Goal: Check status: Check status

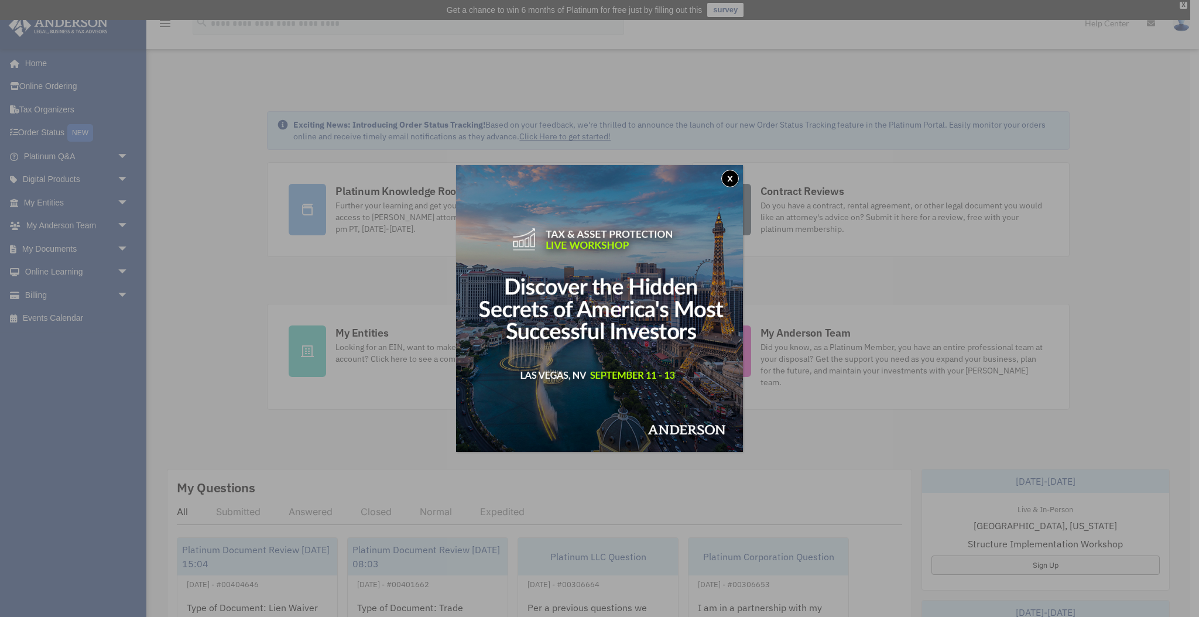
drag, startPoint x: 733, startPoint y: 176, endPoint x: 719, endPoint y: 179, distance: 13.8
click at [733, 176] on button "x" at bounding box center [730, 179] width 18 height 18
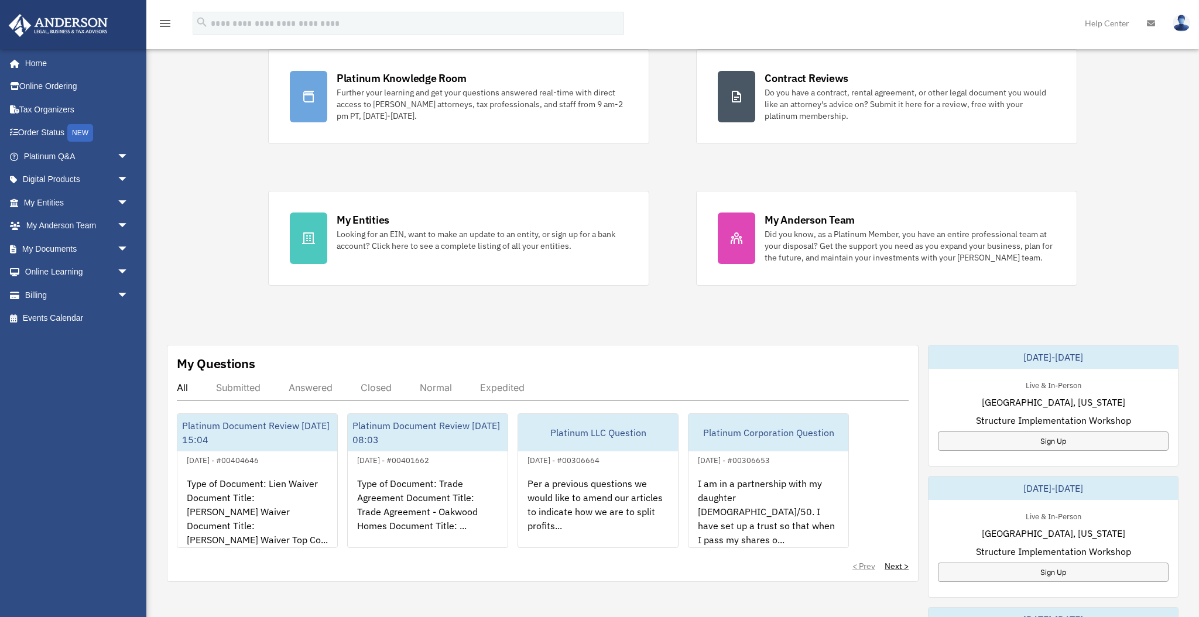
scroll to position [115, 0]
click at [122, 291] on span "arrow_drop_down" at bounding box center [128, 295] width 23 height 24
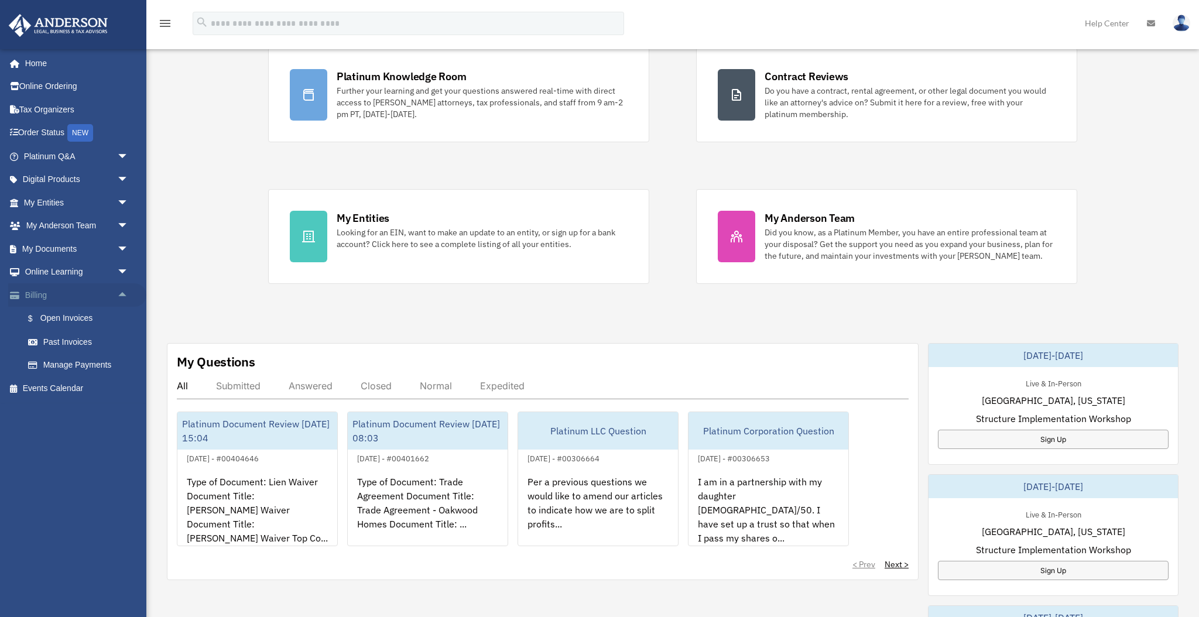
click at [122, 292] on span "arrow_drop_up" at bounding box center [128, 295] width 23 height 24
click at [122, 205] on span "arrow_drop_down" at bounding box center [128, 203] width 23 height 24
click at [65, 225] on link "Overview" at bounding box center [81, 225] width 130 height 23
click at [123, 178] on span "arrow_drop_down" at bounding box center [128, 180] width 23 height 24
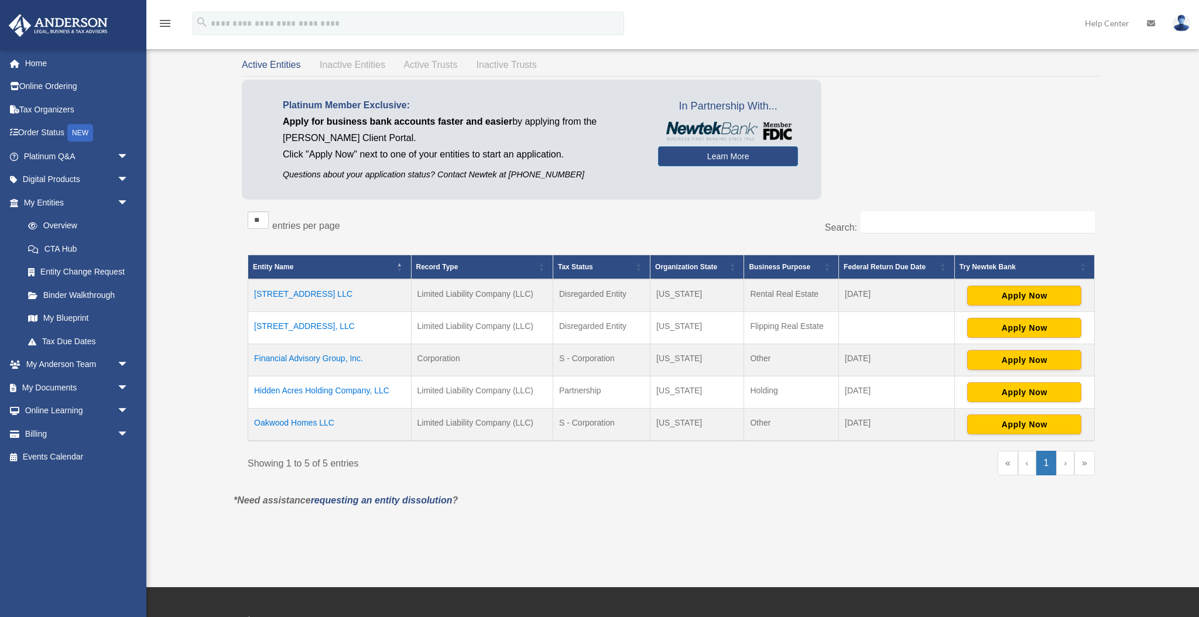
scroll to position [70, 0]
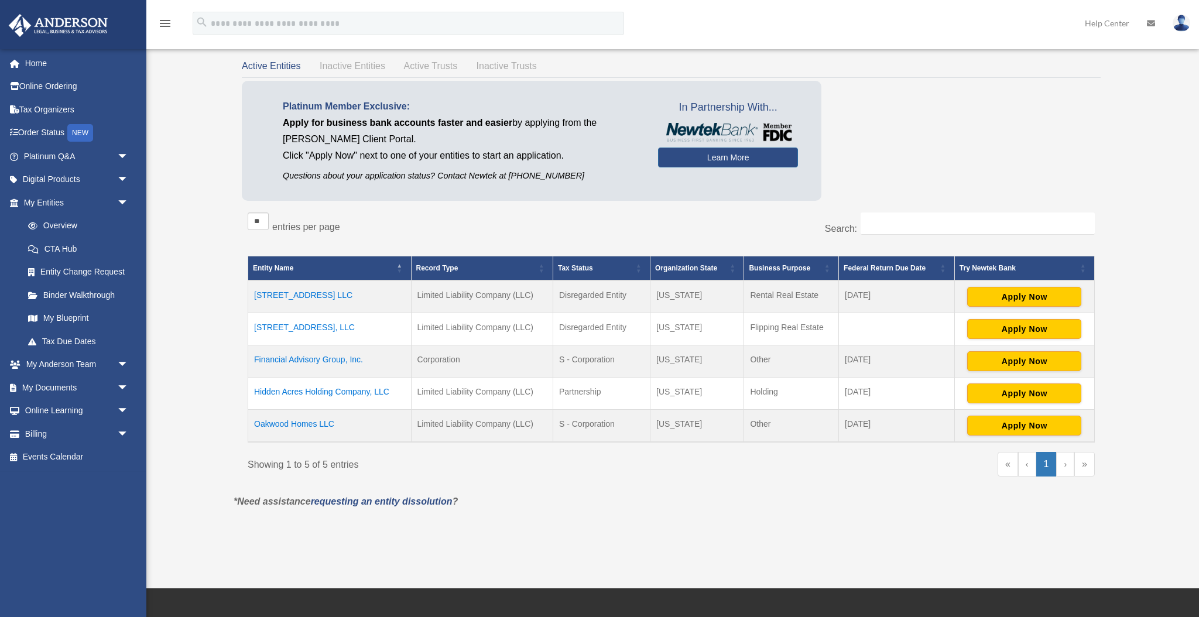
click at [293, 295] on td "1209 Manitowoc Rd LLC" at bounding box center [329, 297] width 163 height 33
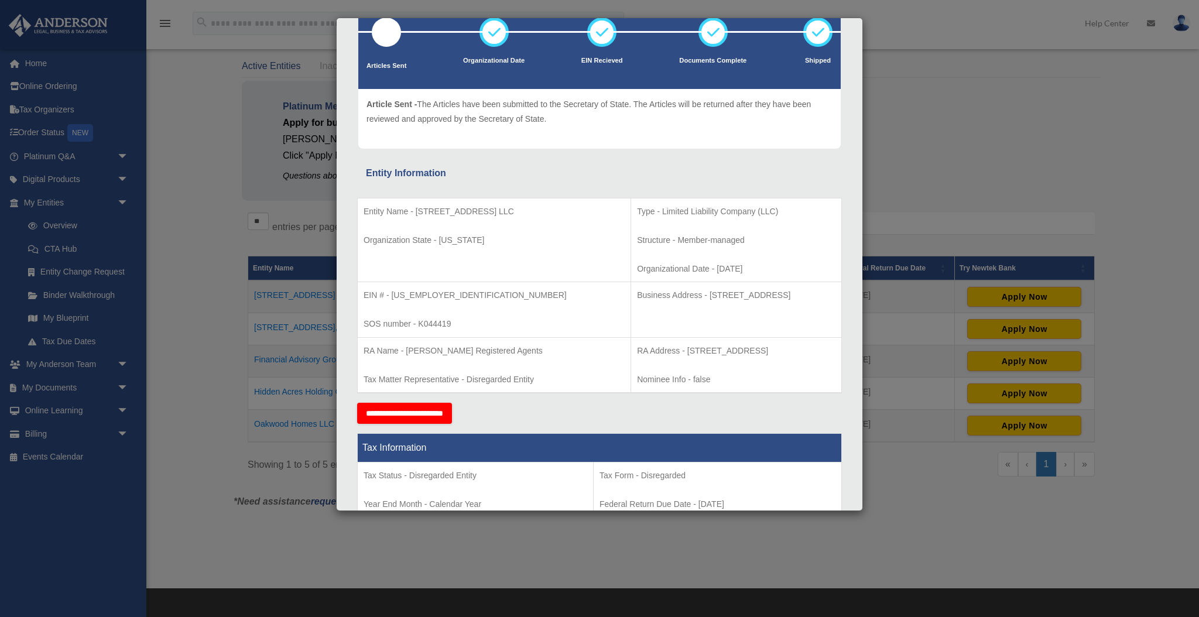
scroll to position [0, 0]
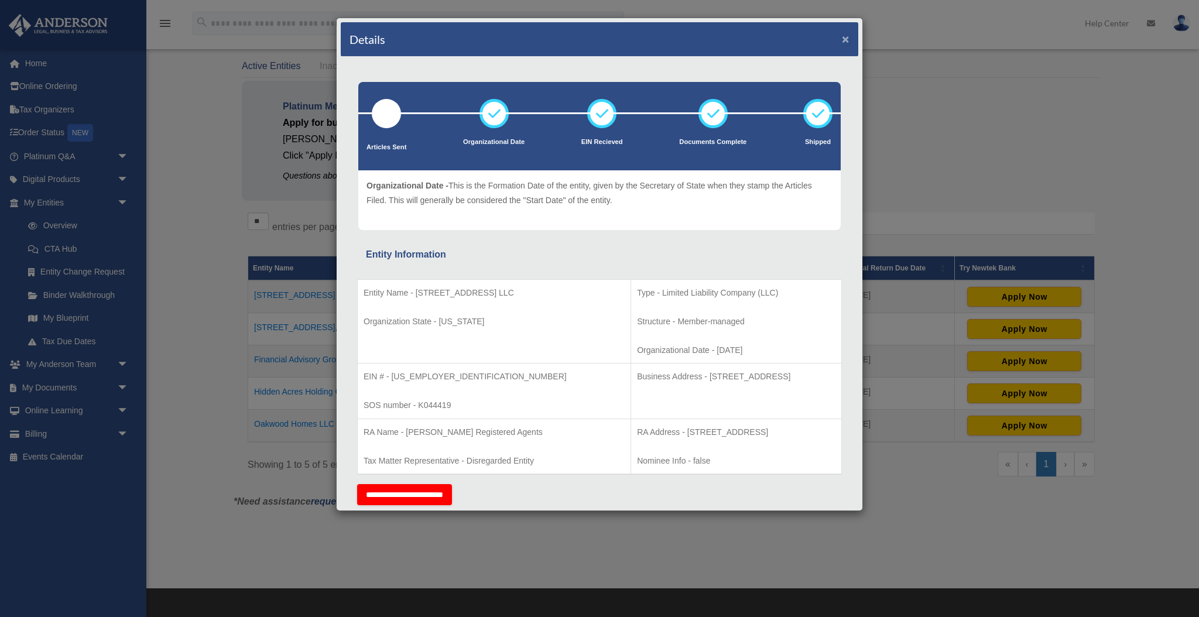
click at [849, 40] on button "×" at bounding box center [846, 39] width 8 height 12
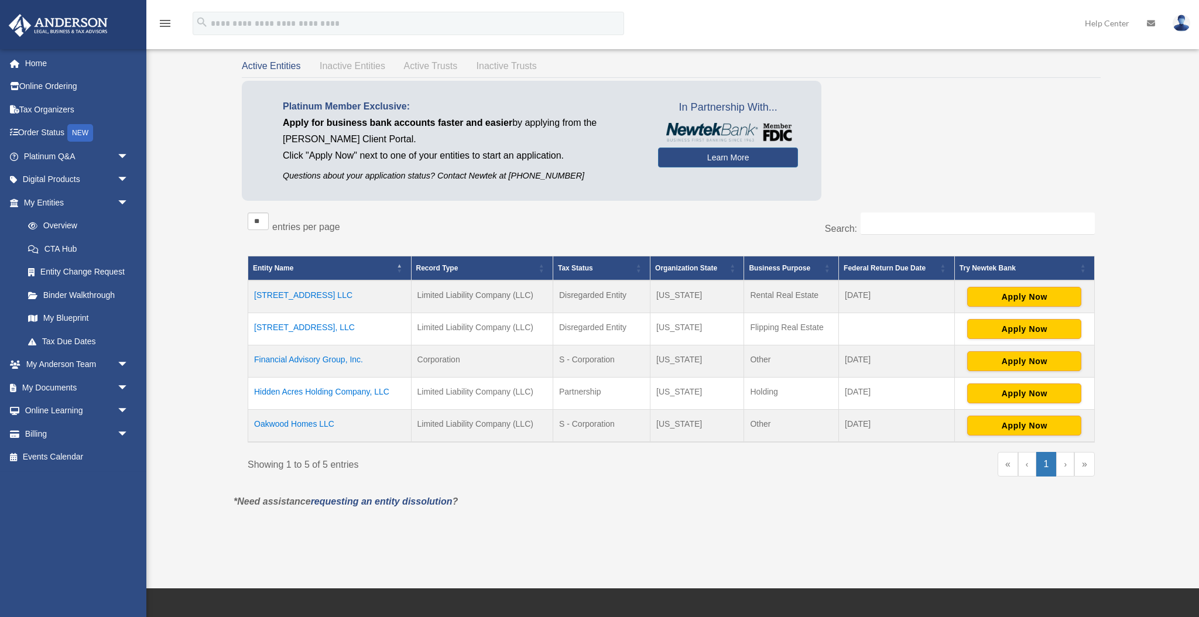
click at [207, 288] on div "Overview [EMAIL_ADDRESS][DOMAIN_NAME] Sign Out [EMAIL_ADDRESS][DOMAIN_NAME] Hom…" at bounding box center [599, 269] width 1199 height 543
click at [122, 179] on span "arrow_drop_down" at bounding box center [128, 180] width 23 height 24
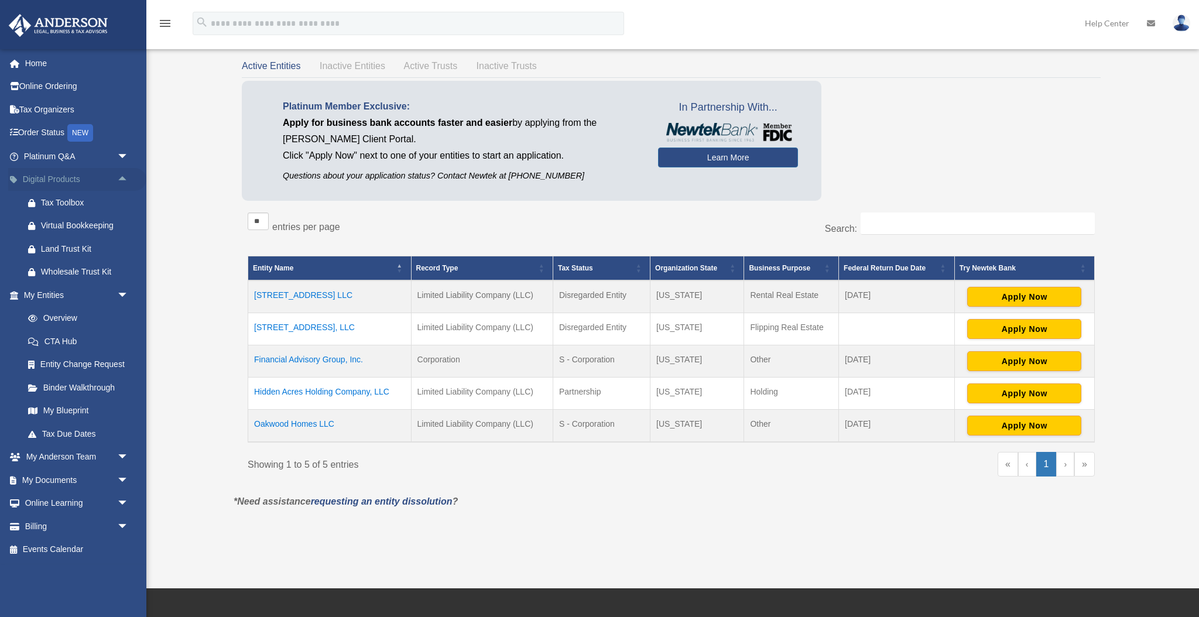
click at [122, 179] on span "arrow_drop_up" at bounding box center [128, 180] width 23 height 24
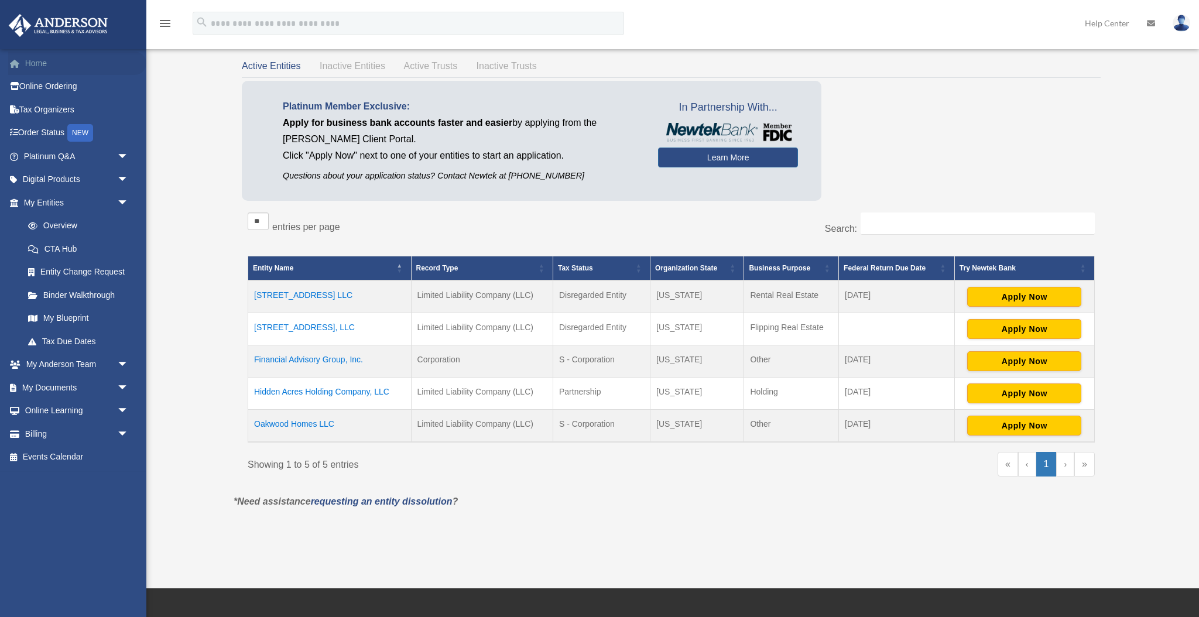
click at [36, 66] on link "Home" at bounding box center [77, 63] width 138 height 23
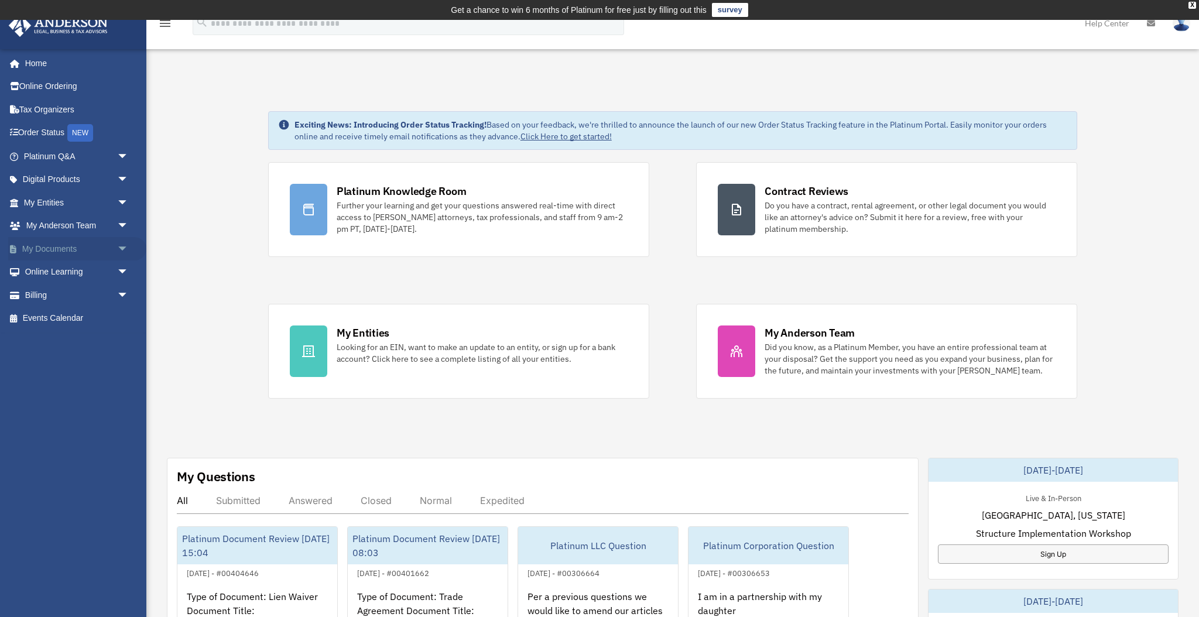
click at [121, 242] on span "arrow_drop_down" at bounding box center [128, 249] width 23 height 24
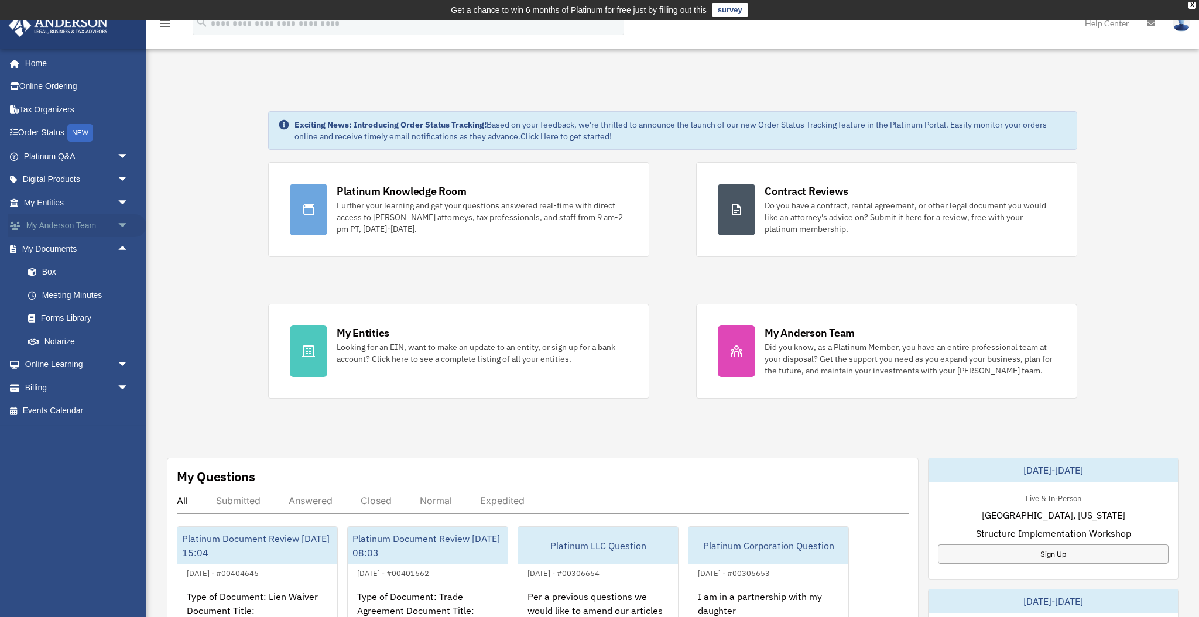
click at [122, 225] on span "arrow_drop_down" at bounding box center [128, 226] width 23 height 24
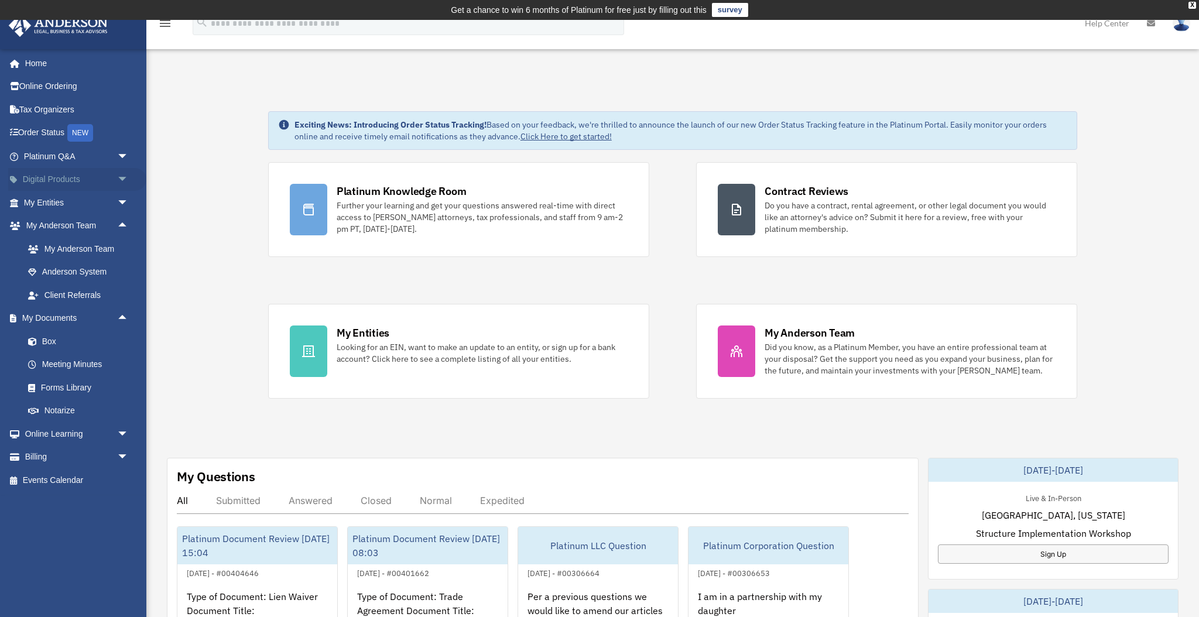
click at [123, 181] on span "arrow_drop_down" at bounding box center [128, 180] width 23 height 24
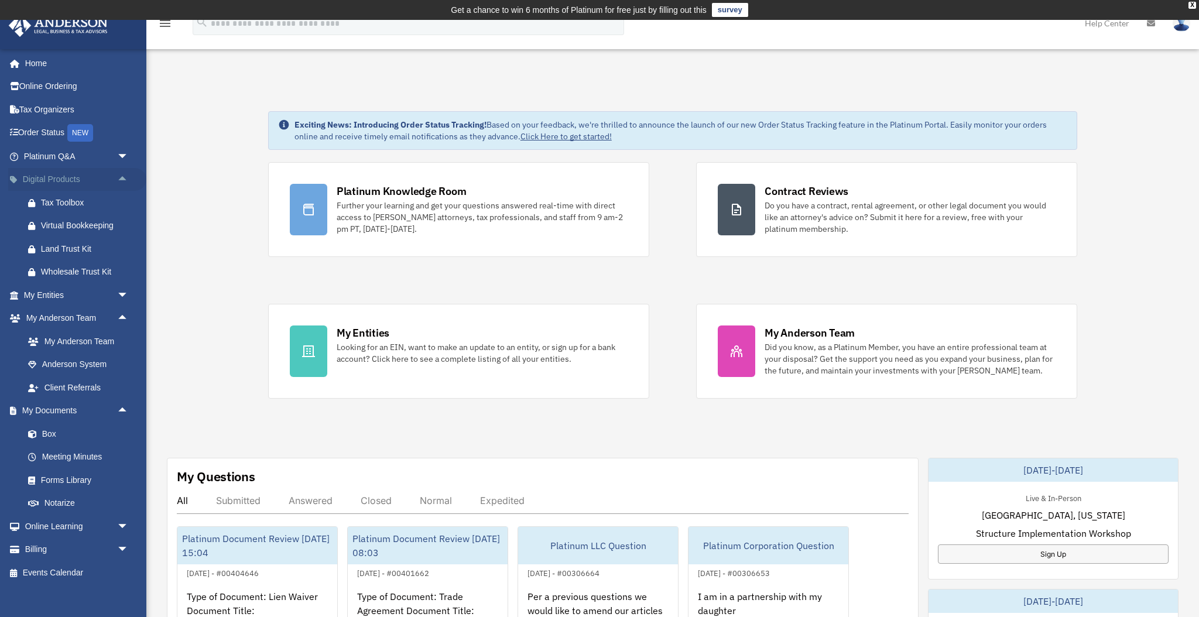
click at [123, 181] on span "arrow_drop_up" at bounding box center [128, 180] width 23 height 24
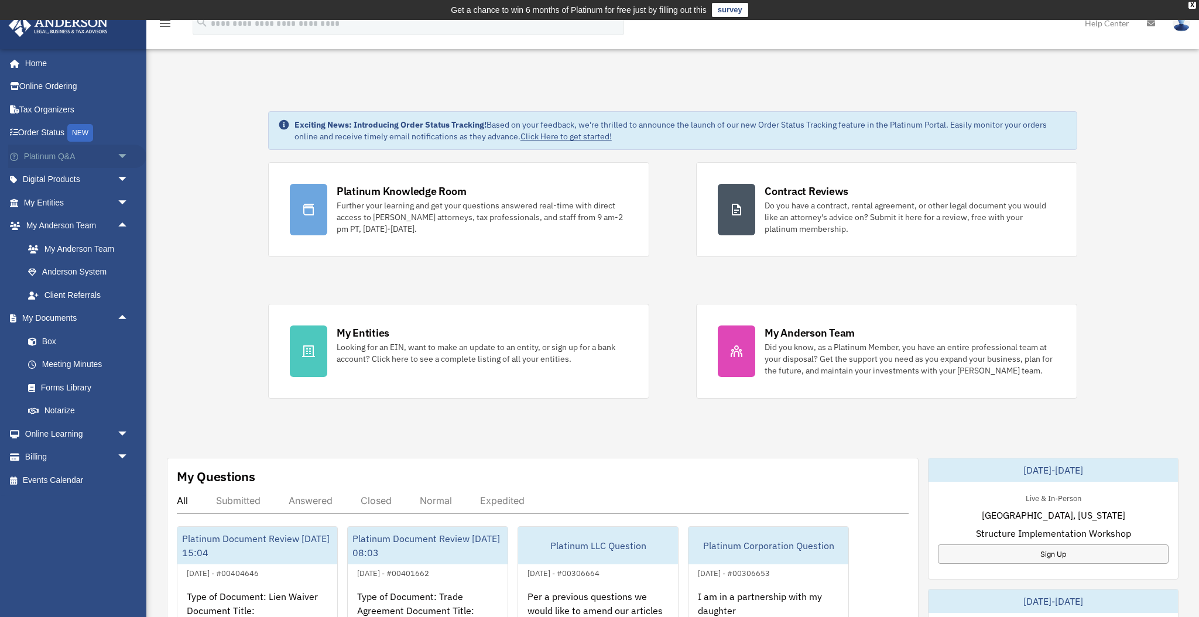
click at [126, 160] on span "arrow_drop_down" at bounding box center [128, 157] width 23 height 24
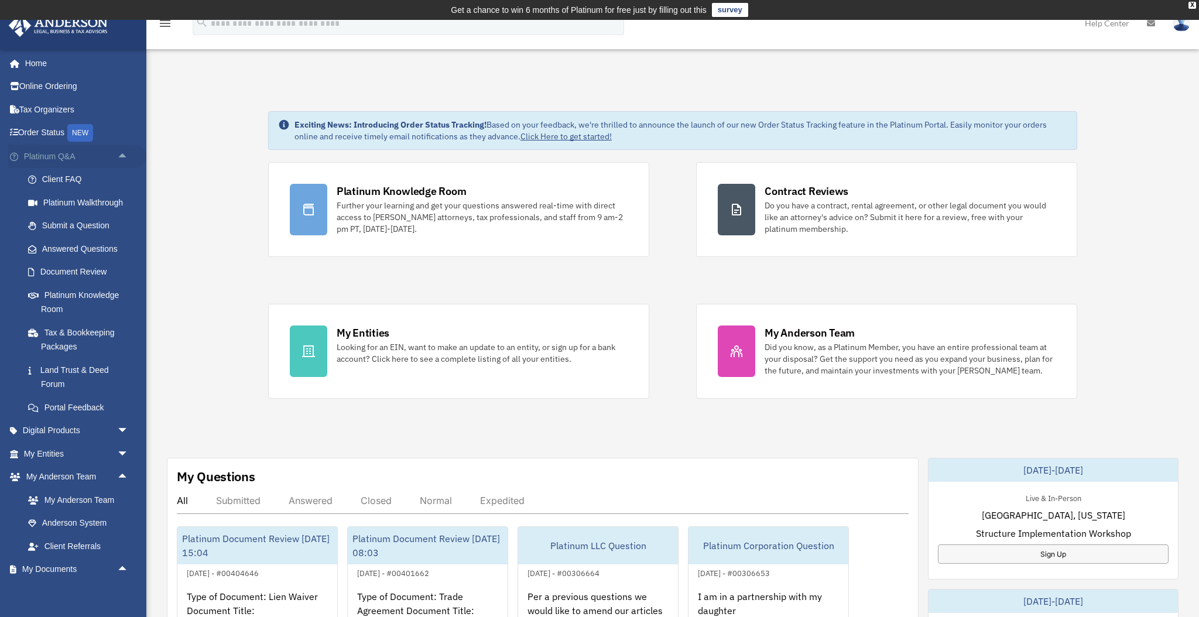
click at [126, 160] on span "arrow_drop_up" at bounding box center [128, 157] width 23 height 24
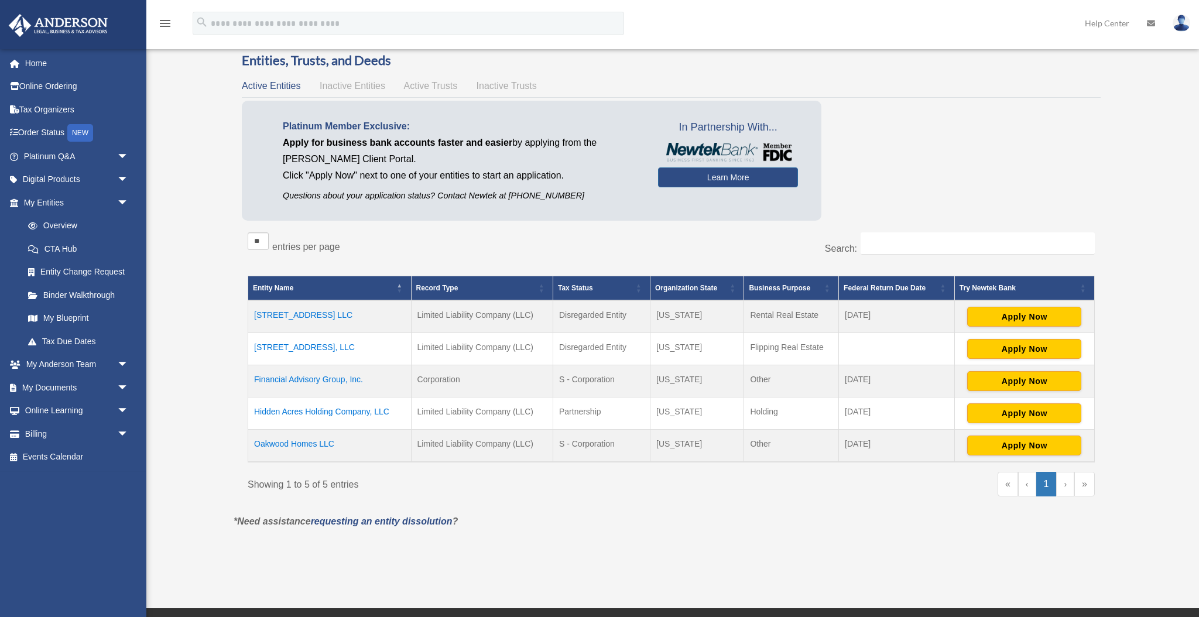
scroll to position [70, 0]
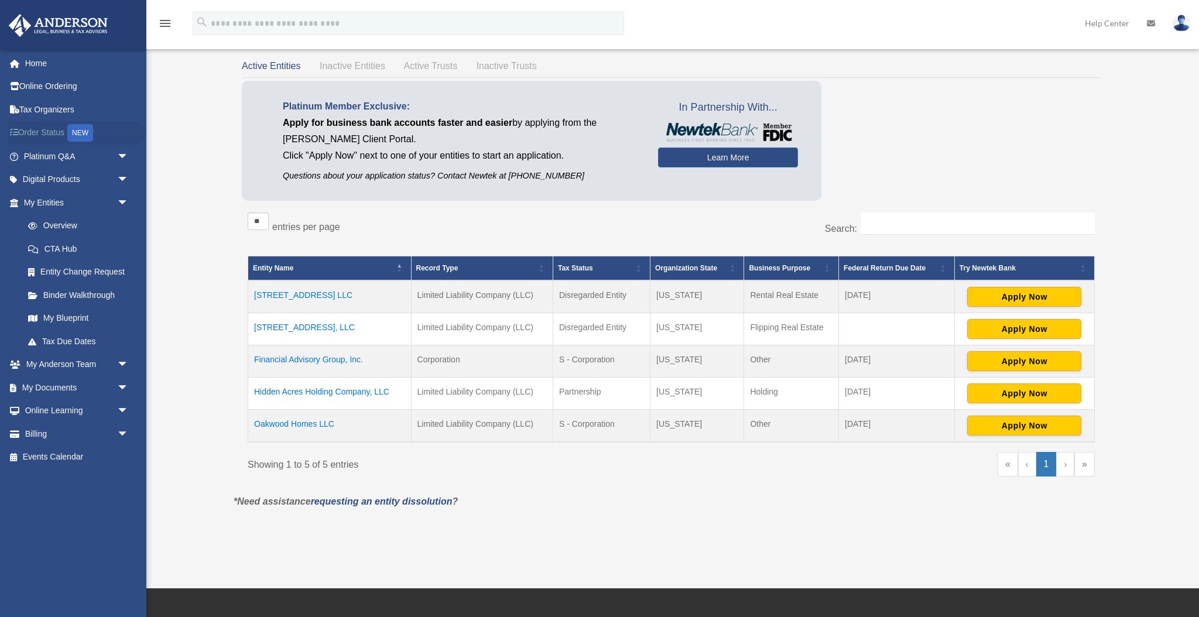
click at [28, 135] on link "Order Status NEW" at bounding box center [77, 133] width 138 height 24
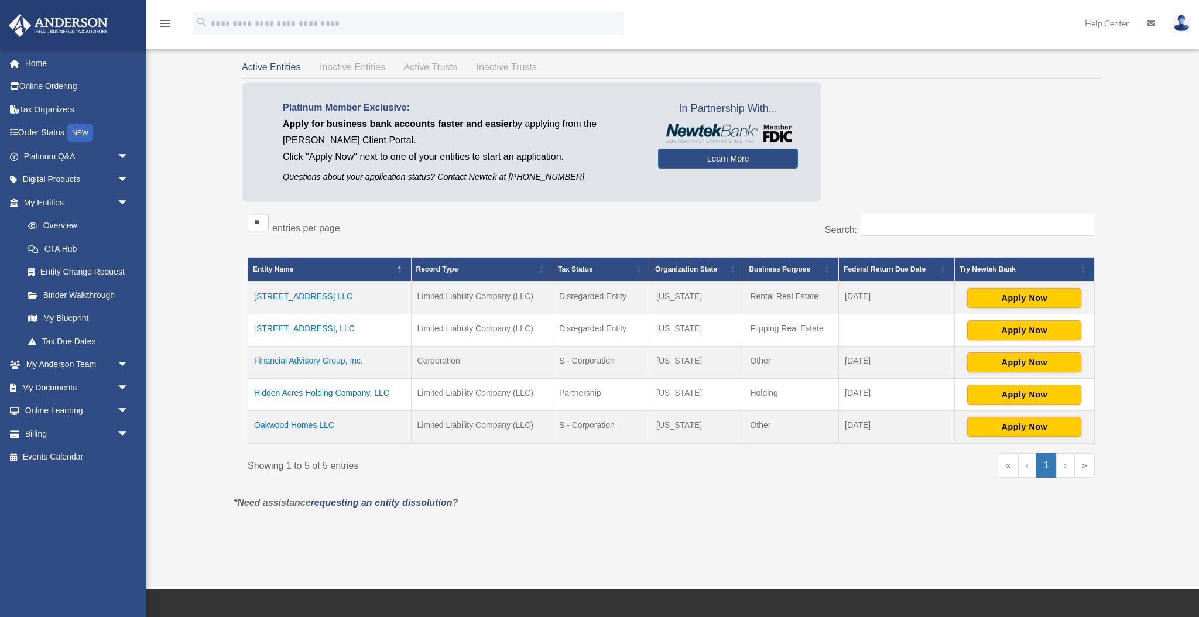
scroll to position [70, 0]
click at [197, 149] on div "Overview [EMAIL_ADDRESS][DOMAIN_NAME] Sign Out [EMAIL_ADDRESS][DOMAIN_NAME] Hom…" at bounding box center [599, 270] width 1199 height 543
click at [193, 122] on div "Overview [EMAIL_ADDRESS][DOMAIN_NAME] Sign Out [EMAIL_ADDRESS][DOMAIN_NAME] Hom…" at bounding box center [599, 269] width 1199 height 543
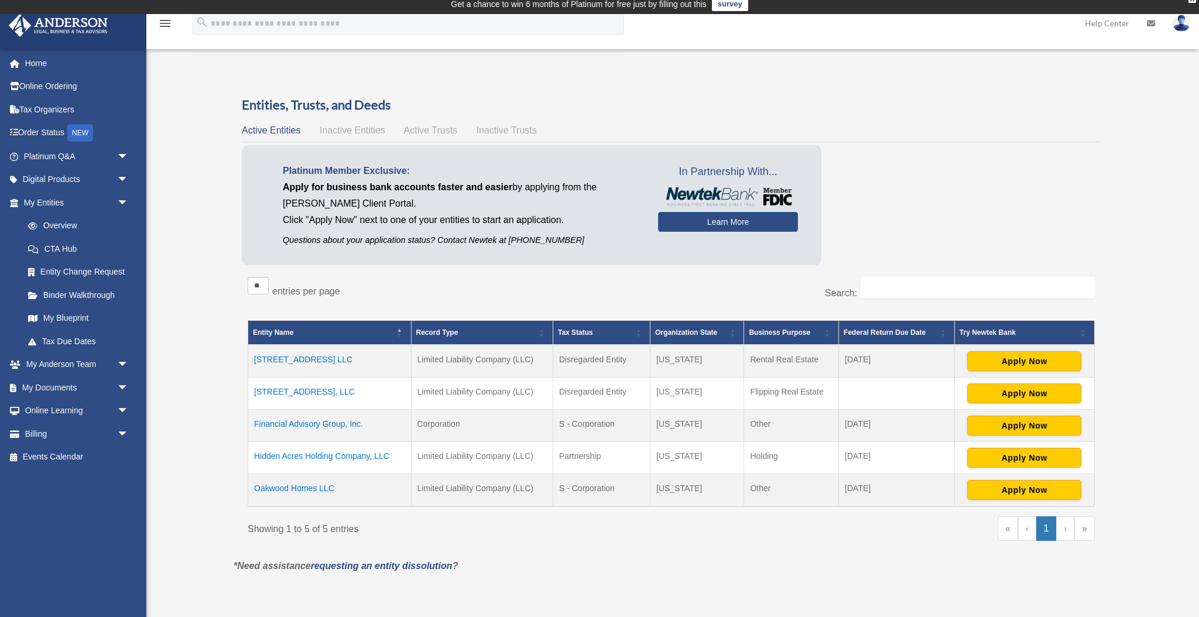
scroll to position [5, 0]
